Goal: Information Seeking & Learning: Learn about a topic

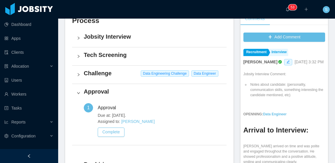
scroll to position [145, 0]
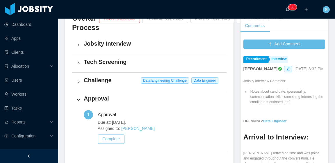
click at [108, 81] on h4 "Challenge" at bounding box center [153, 80] width 138 height 8
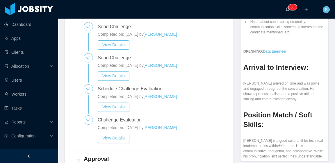
scroll to position [232, 0]
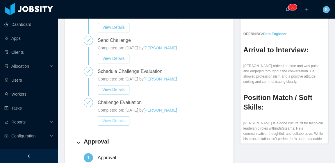
click at [114, 121] on button "View Details" at bounding box center [114, 120] width 32 height 9
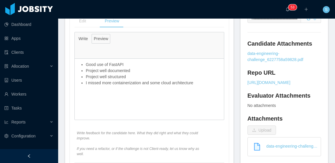
scroll to position [232, 0]
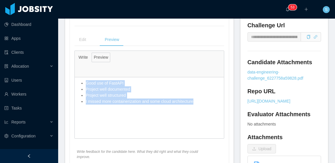
drag, startPoint x: 198, startPoint y: 103, endPoint x: 85, endPoint y: 81, distance: 115.5
click at [85, 81] on ul "Good use of FastAPI Project well documented Project well structured I missed mo…" at bounding box center [149, 92] width 143 height 24
copy ul "Good use of FastAPI Project well documented Project well structured I missed mo…"
click at [153, 107] on div "Good use of FastAPI Project well documented Project well structured I missed mo…" at bounding box center [149, 92] width 149 height 30
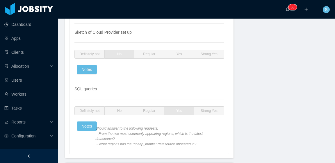
scroll to position [1308, 0]
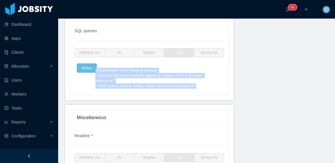
drag, startPoint x: 95, startPoint y: 66, endPoint x: 192, endPoint y: 84, distance: 99.0
click at [192, 84] on span "Should answer to the following requests: - From the two most commonly appearing…" at bounding box center [158, 78] width 126 height 21
copy span "Should answer to the following requests: - From the two most commonly appearing…"
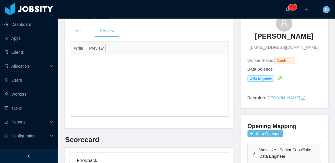
scroll to position [0, 0]
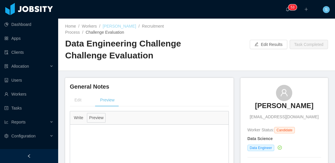
click at [126, 26] on link "[PERSON_NAME]" at bounding box center [119, 26] width 33 height 5
